Goal: Complete application form: Complete application form

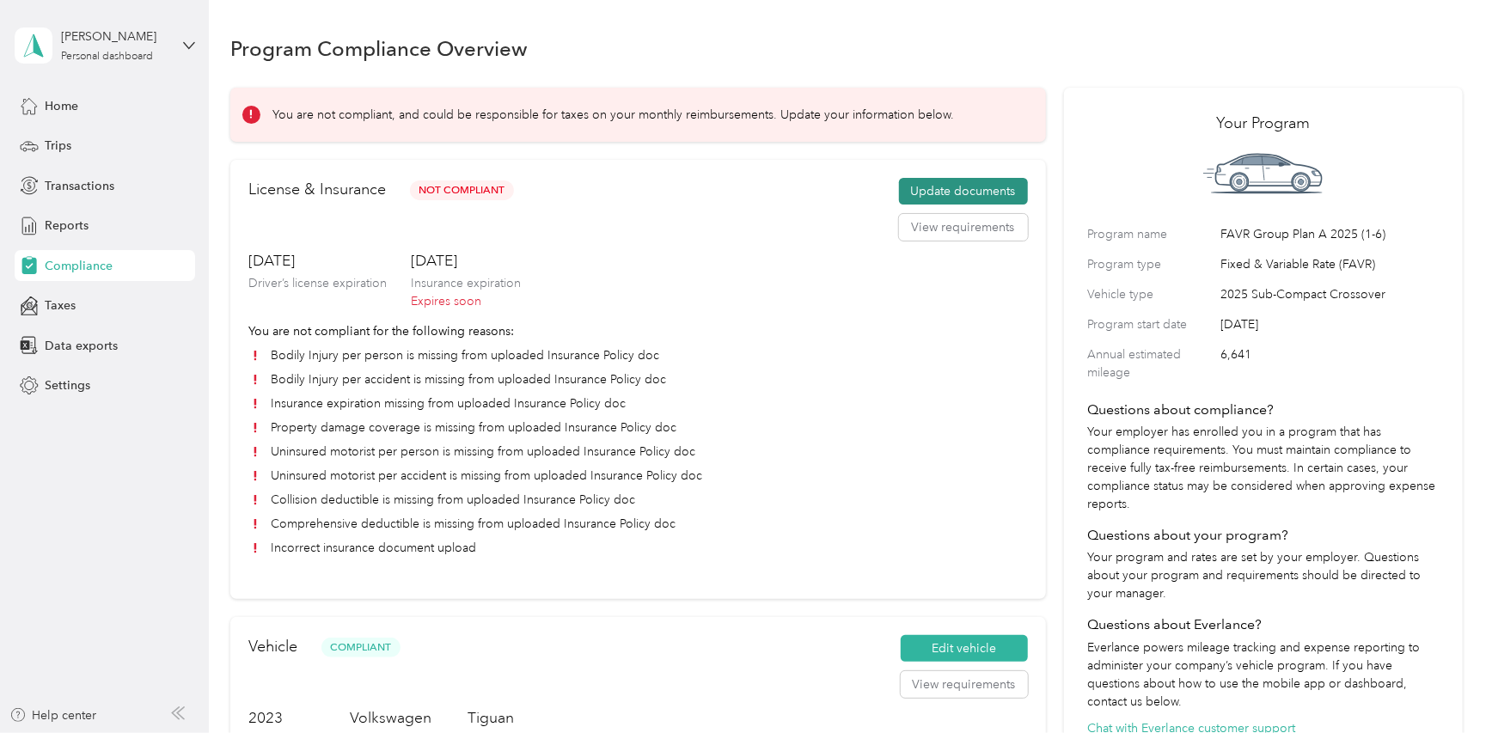
click at [937, 191] on button "Update documents" at bounding box center [963, 192] width 129 height 28
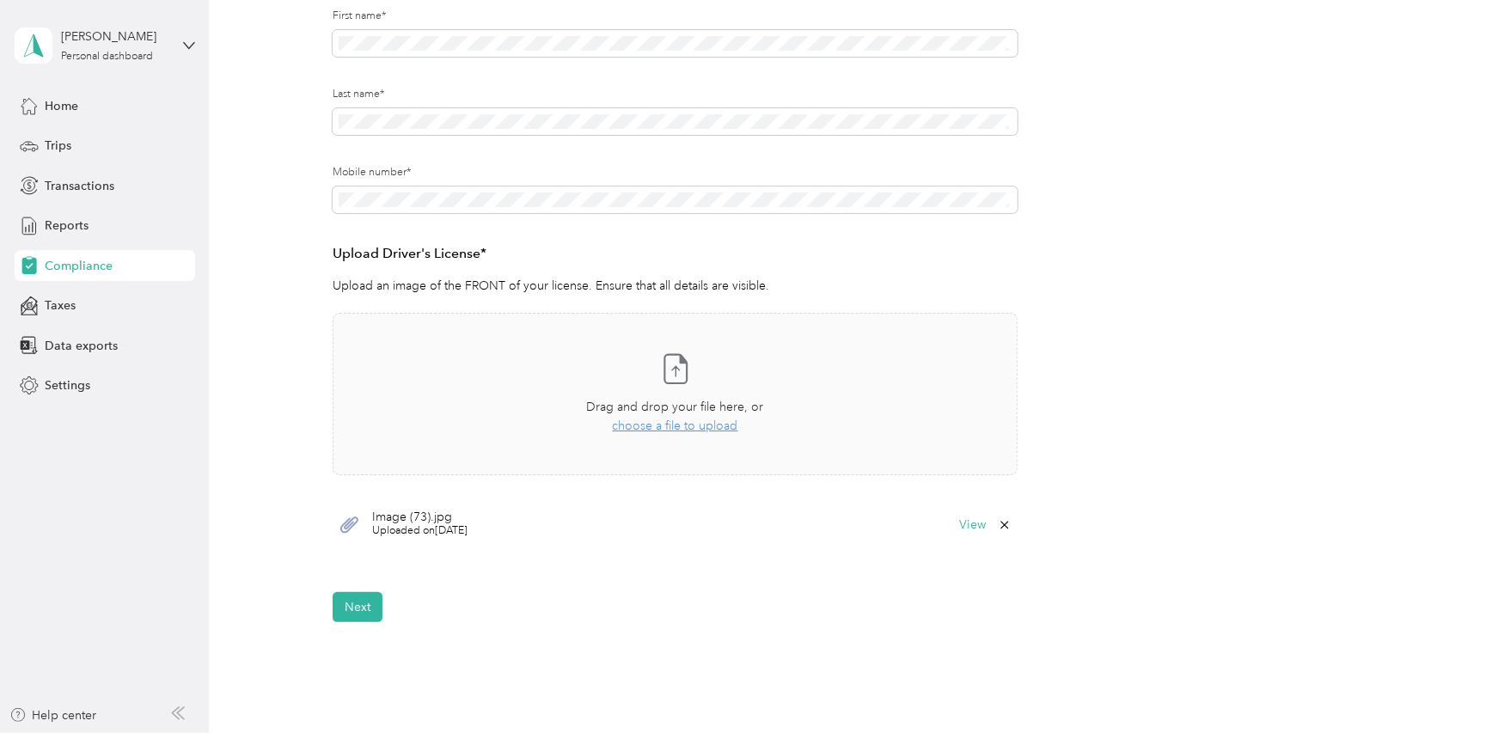
scroll to position [392, 0]
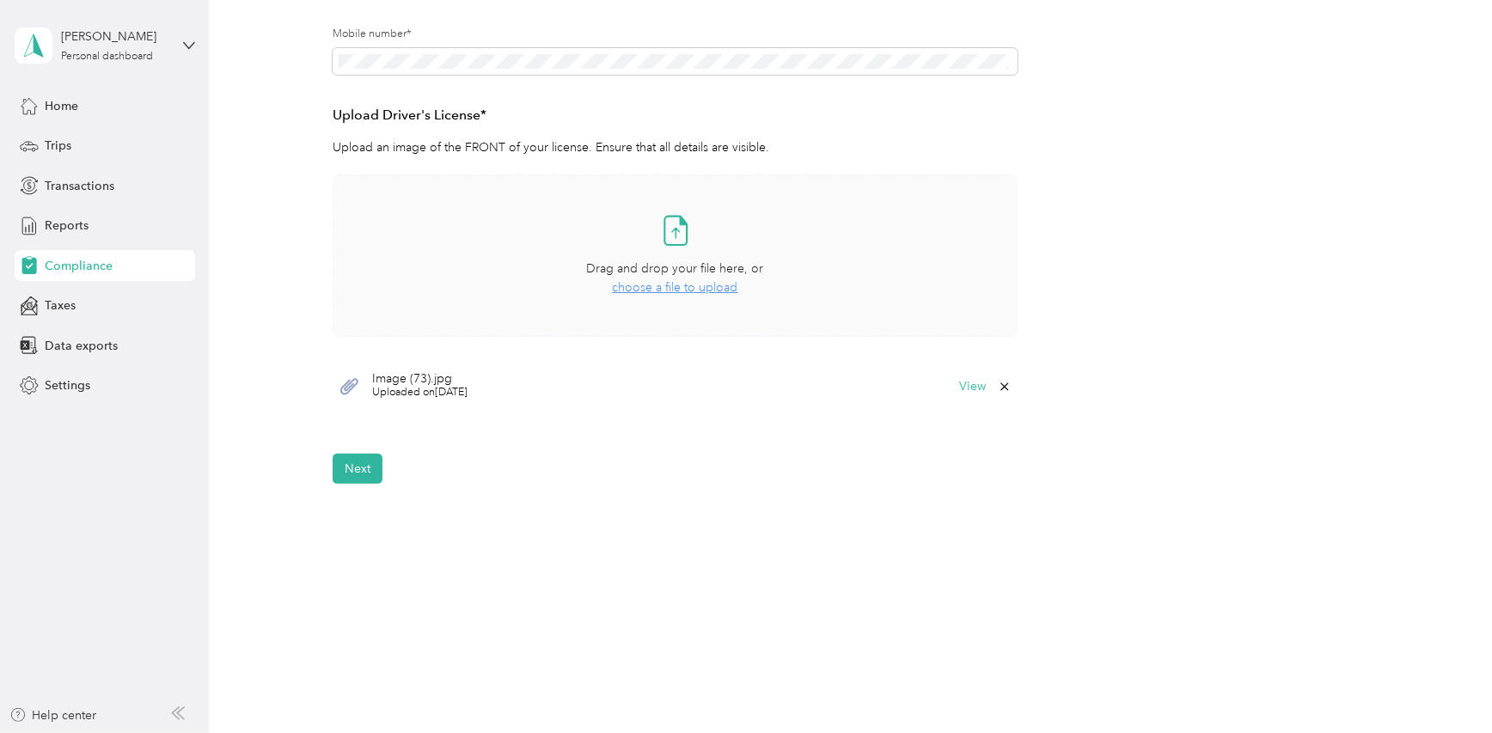
click at [729, 237] on div "Take a photo or choose a photo from your library Drag and drop your file here, …" at bounding box center [674, 255] width 655 height 133
click at [361, 520] on button "Next" at bounding box center [358, 521] width 50 height 30
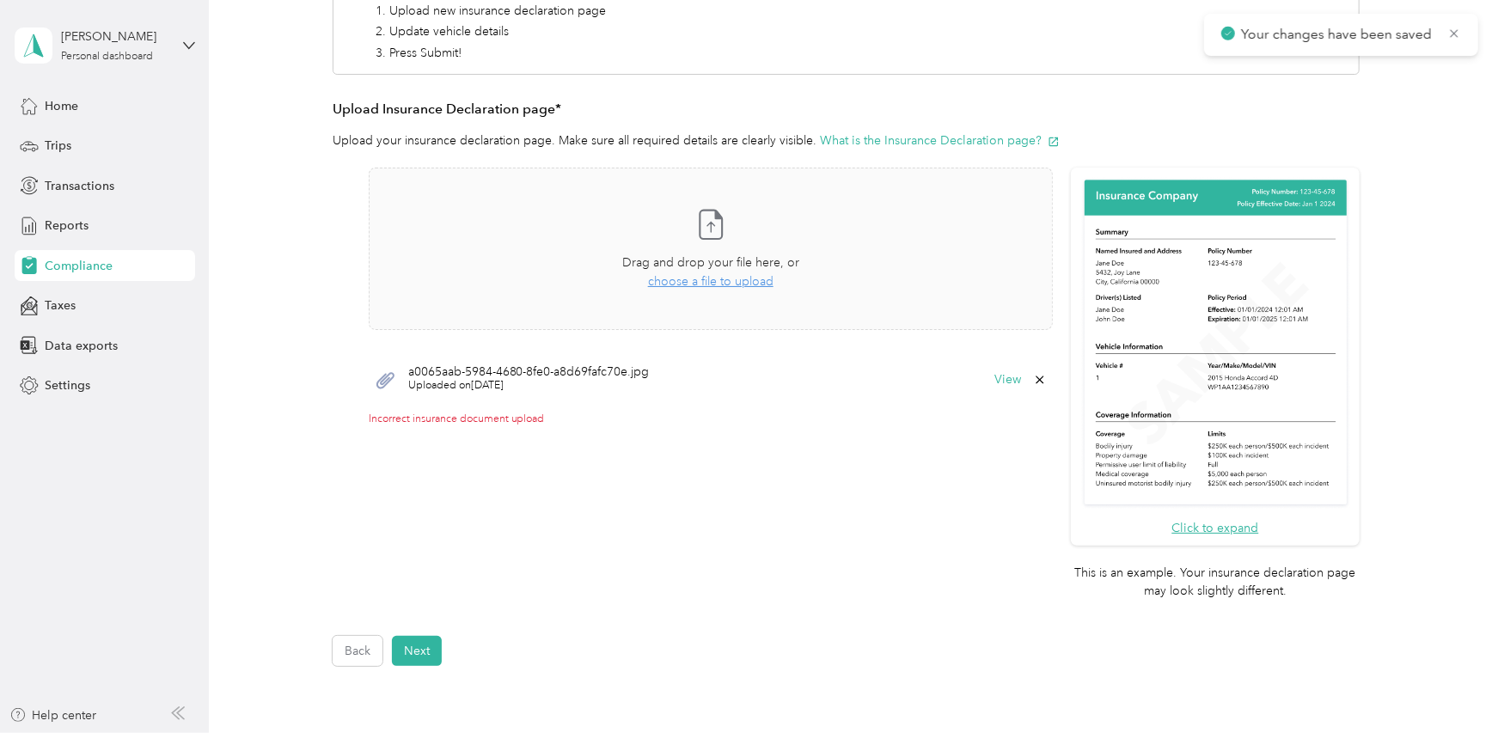
scroll to position [364, 0]
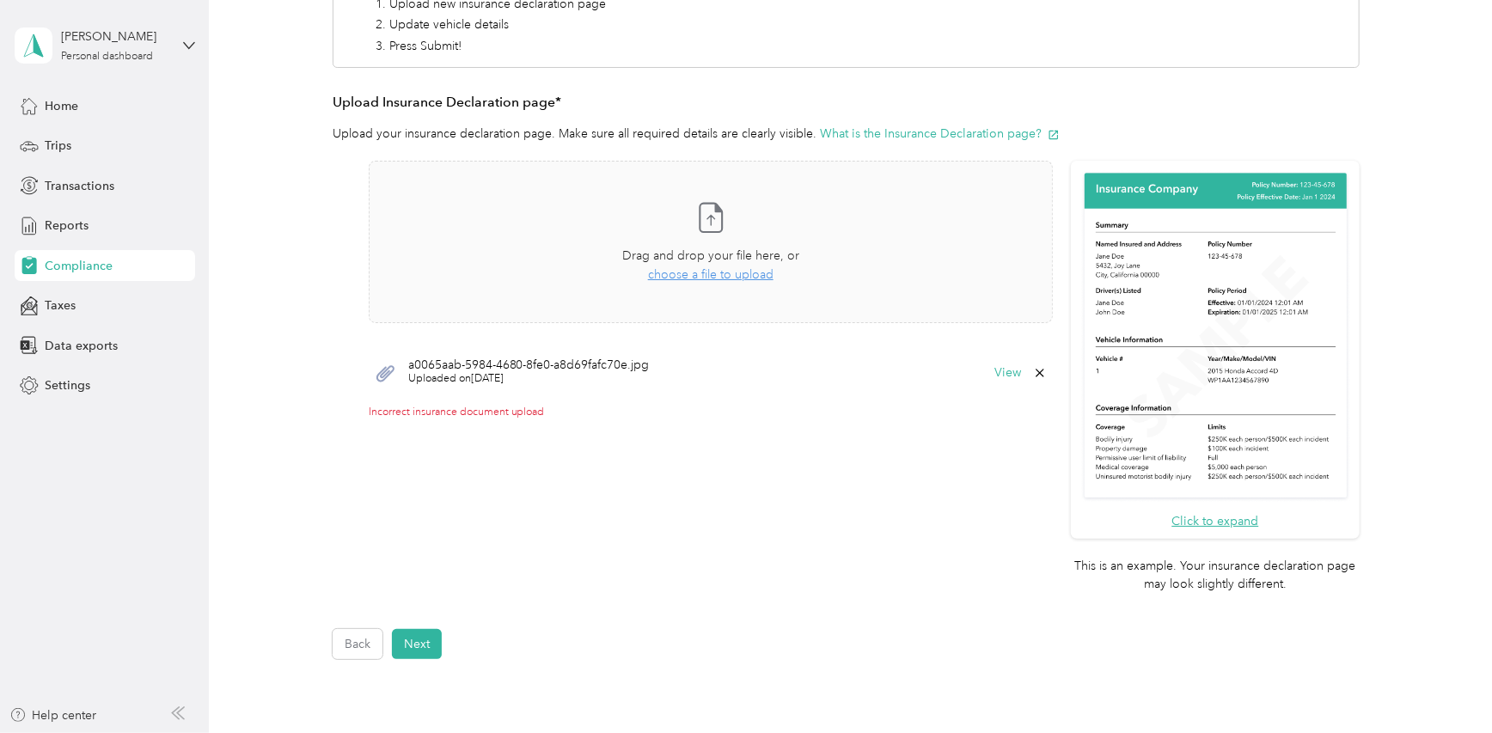
click at [1036, 371] on icon at bounding box center [1040, 373] width 8 height 8
click at [999, 382] on button "Yes" at bounding box center [993, 384] width 34 height 28
click at [729, 275] on span "choose a file to upload" at bounding box center [710, 274] width 125 height 15
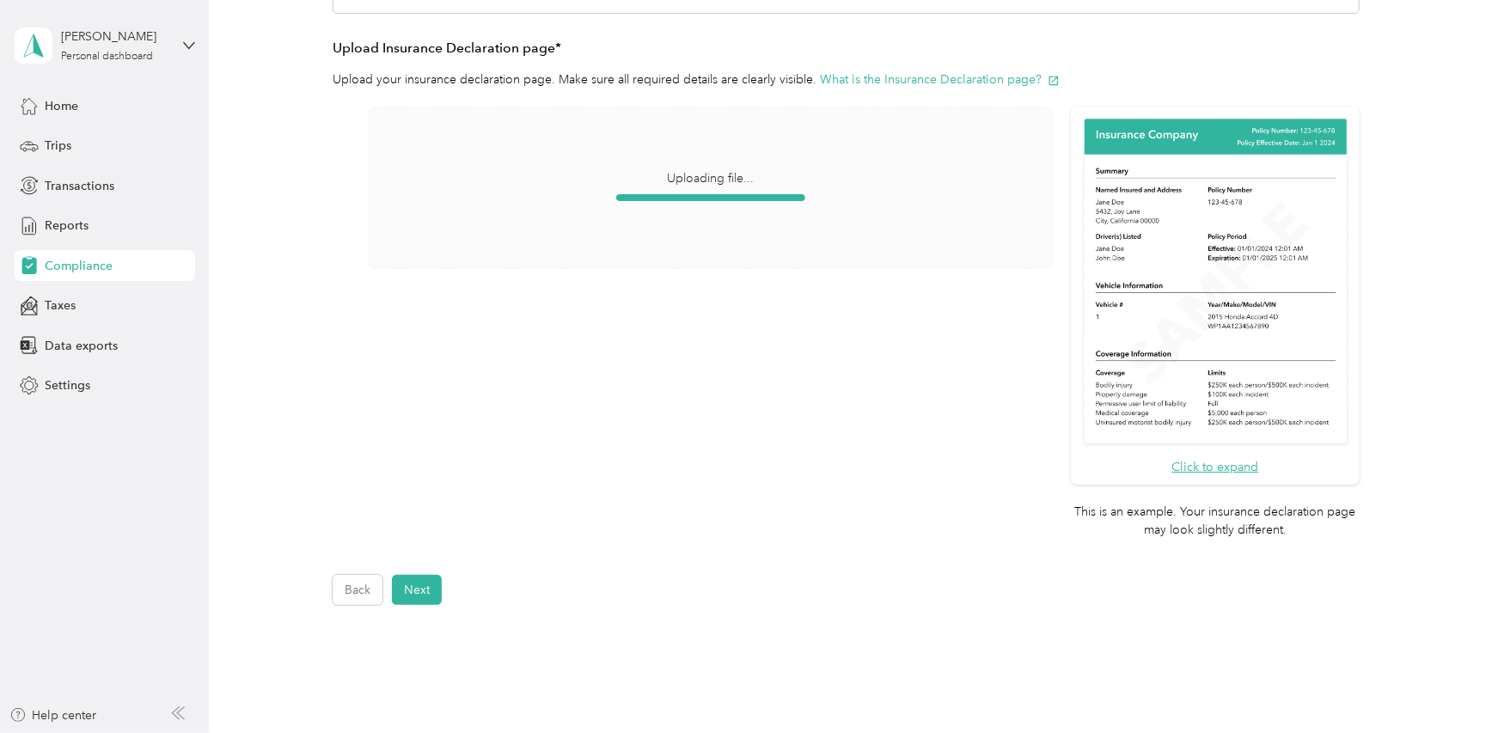
scroll to position [309, 0]
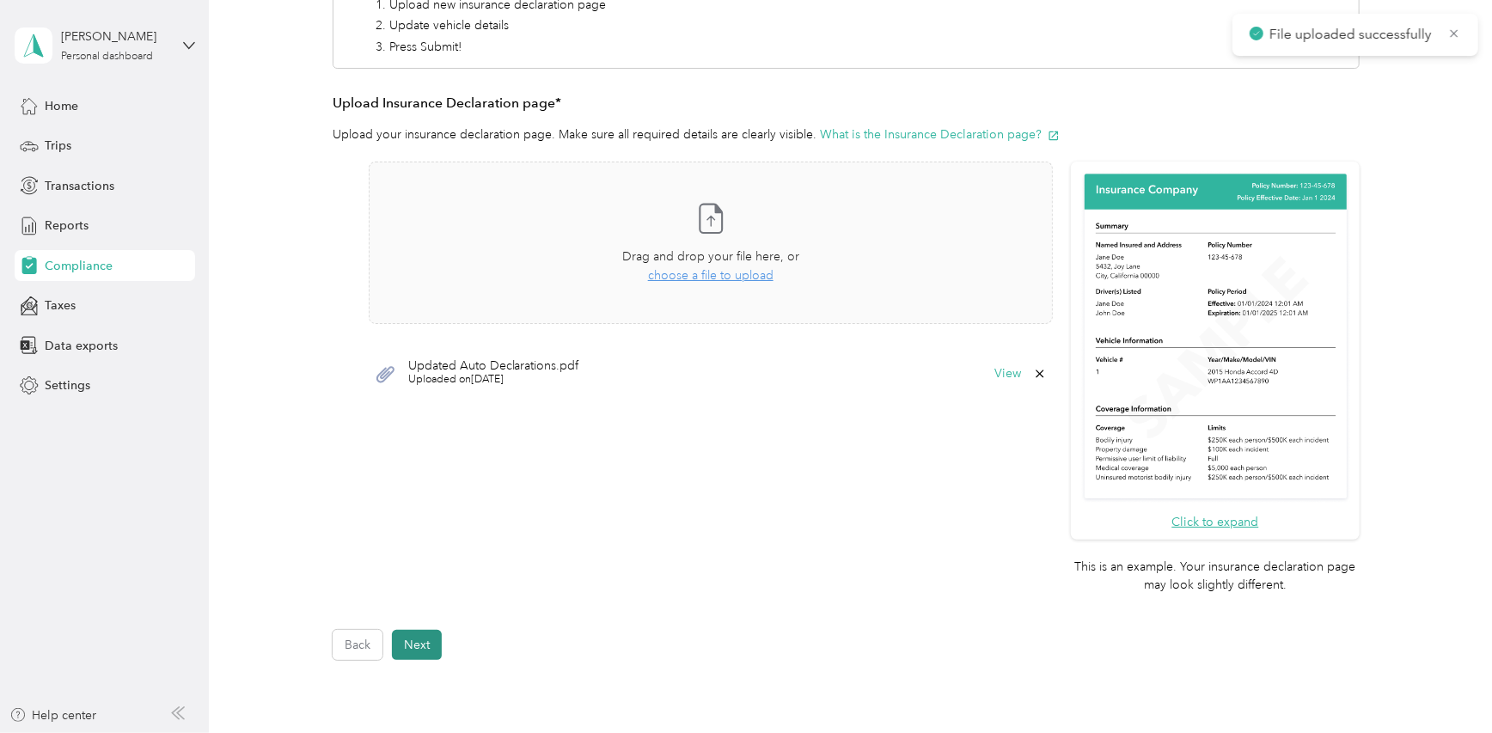
click at [403, 646] on button "Next" at bounding box center [417, 645] width 50 height 30
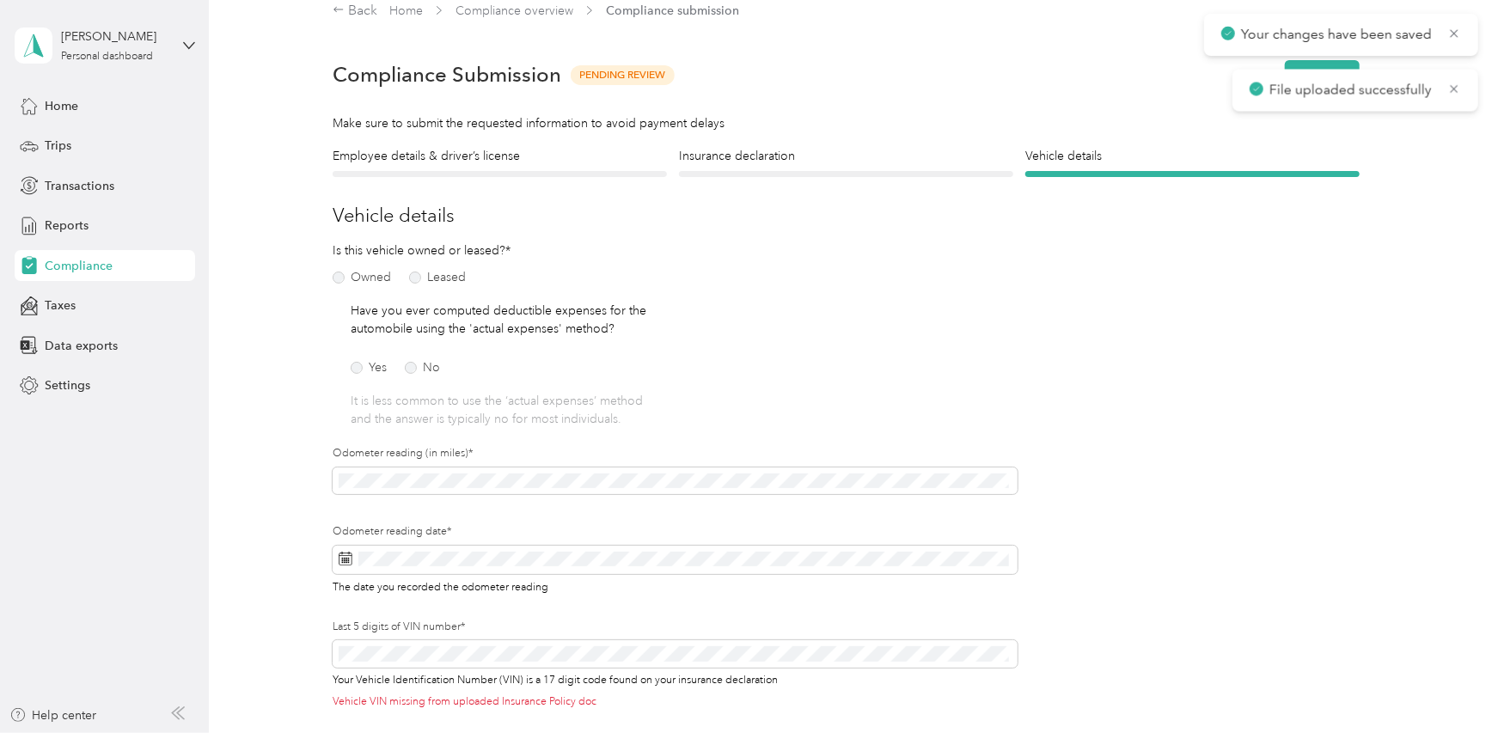
scroll to position [193, 0]
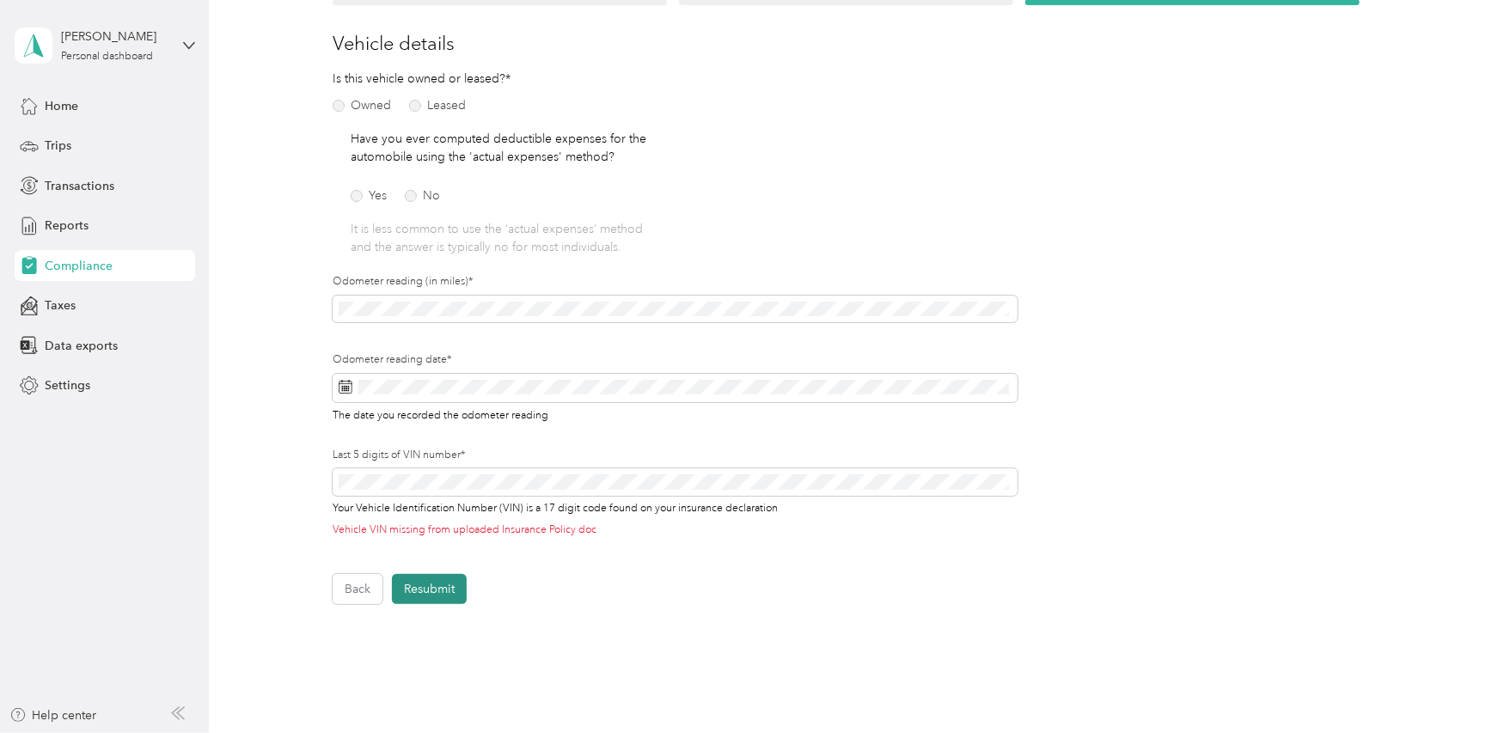
click at [462, 585] on button "Resubmit" at bounding box center [429, 589] width 75 height 30
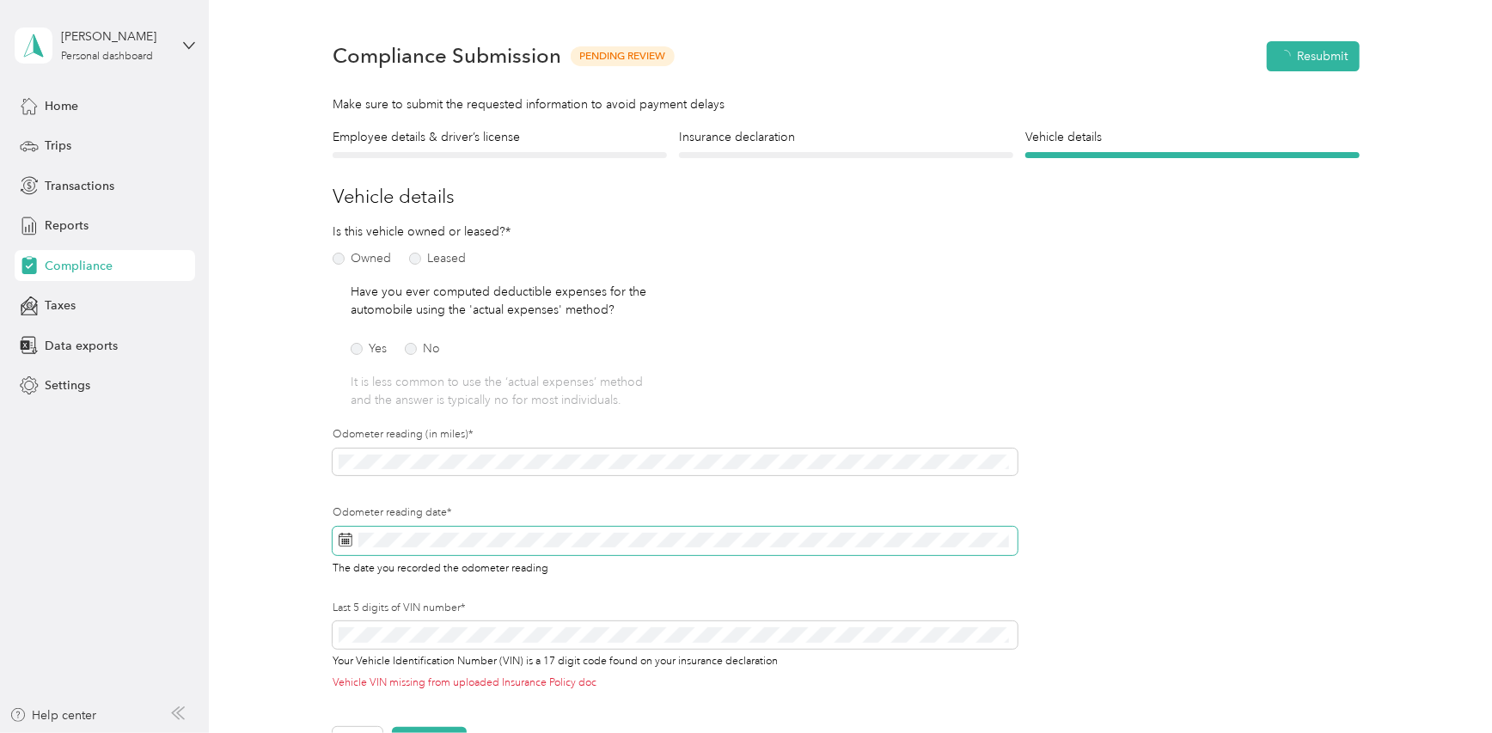
scroll to position [21, 0]
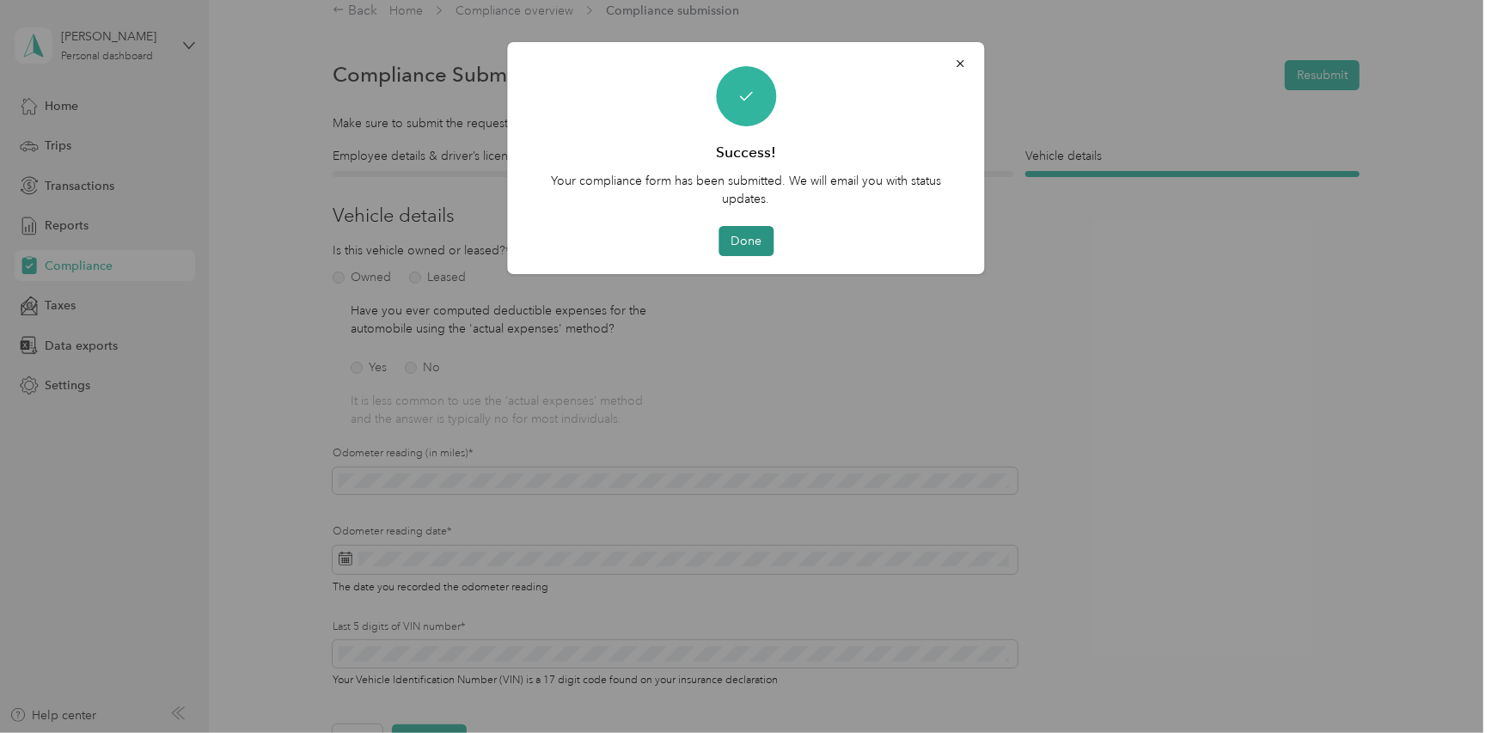
click at [764, 233] on button "Done" at bounding box center [745, 241] width 55 height 30
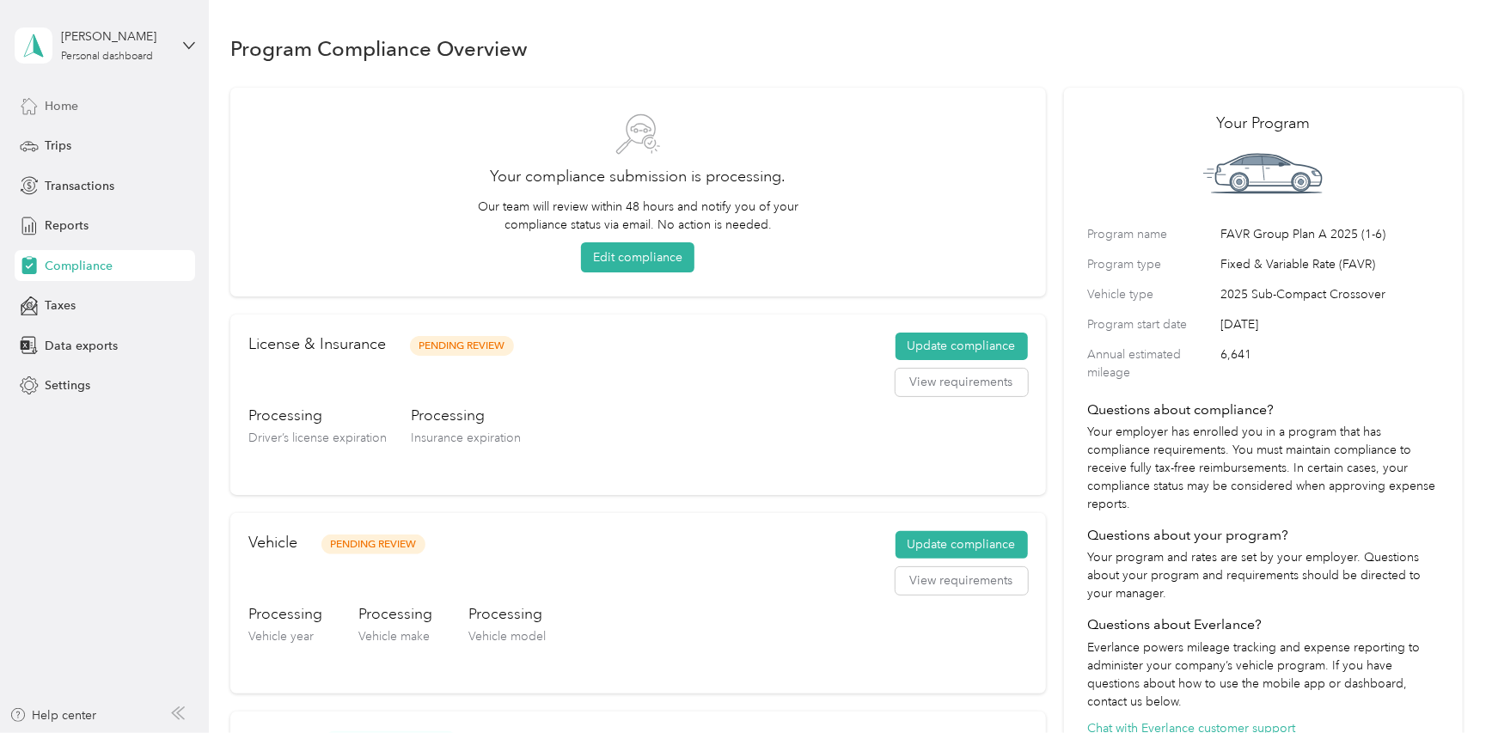
click at [79, 101] on div "Home" at bounding box center [105, 105] width 180 height 31
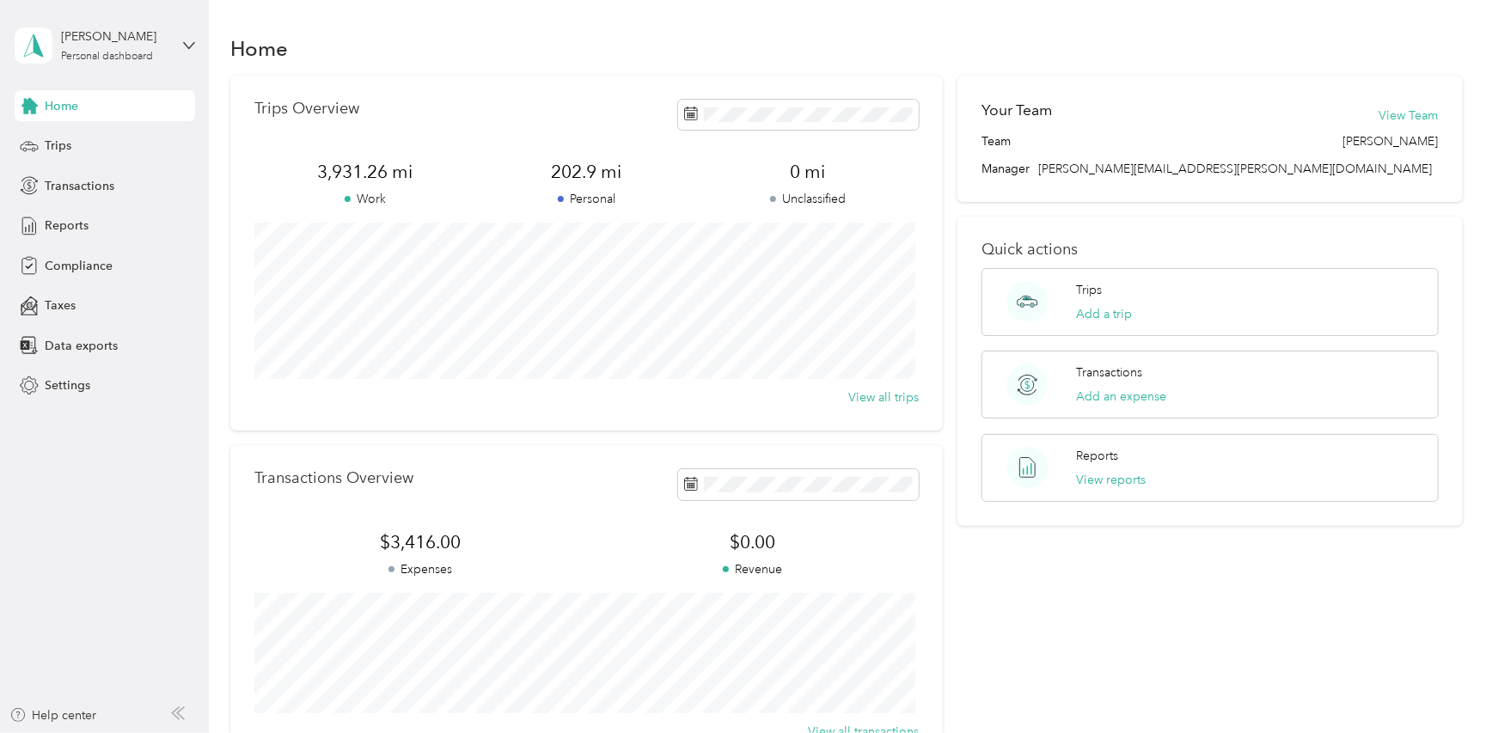
click at [45, 106] on span "Home" at bounding box center [62, 106] width 34 height 18
